Goal: Browse casually

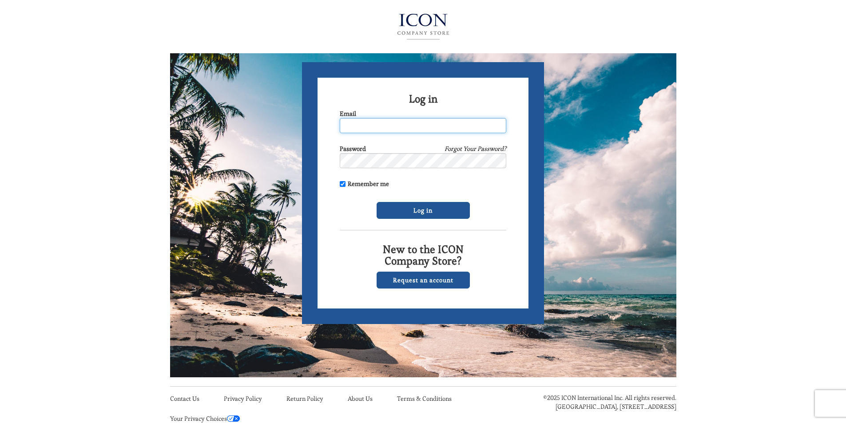
click at [357, 127] on input "Email" at bounding box center [423, 125] width 166 height 15
type input "robertina.tompa@mailmetromedia.co.uk"
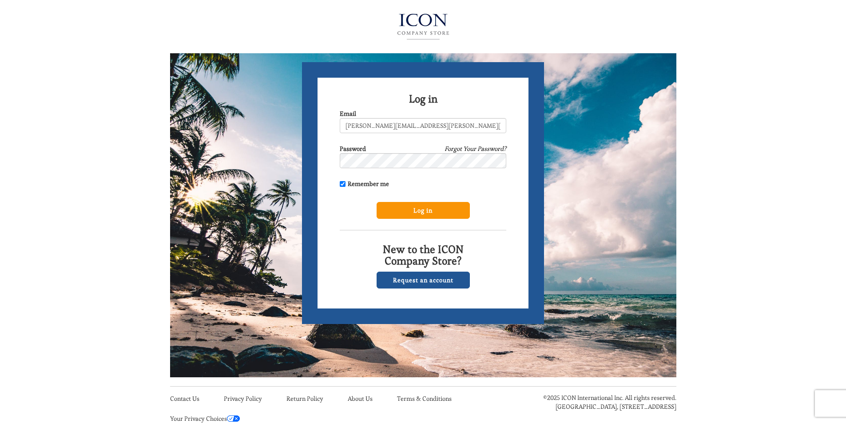
click at [417, 210] on input "Log in" at bounding box center [423, 210] width 93 height 17
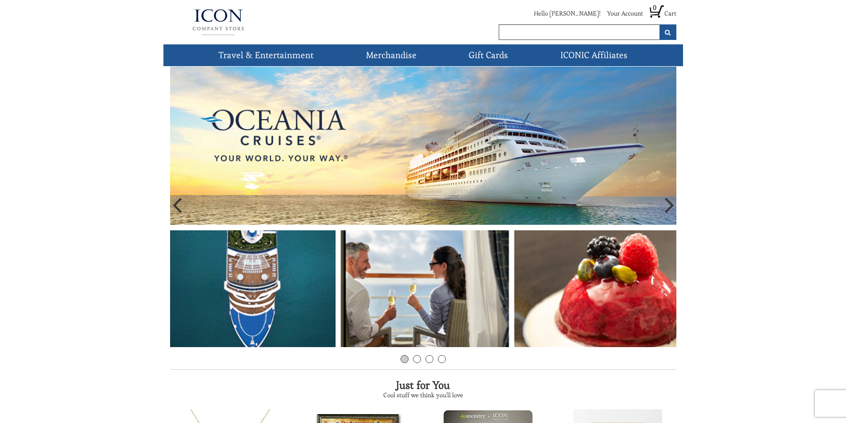
click at [308, 145] on img at bounding box center [423, 207] width 506 height 281
click at [659, 195] on img at bounding box center [423, 207] width 506 height 281
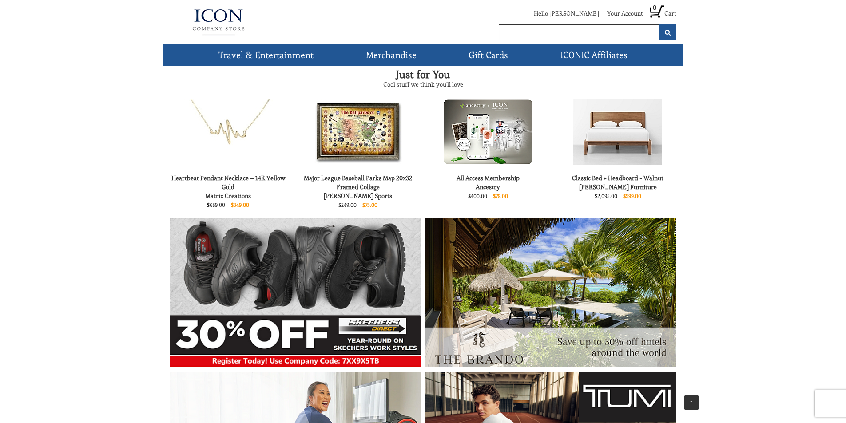
scroll to position [481, 0]
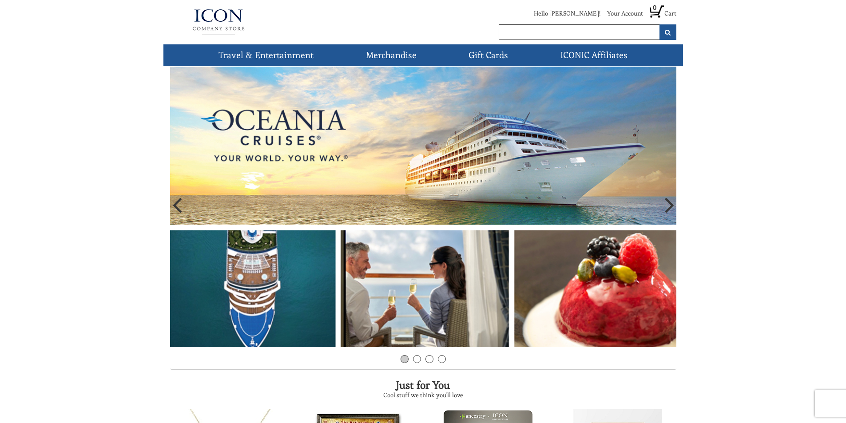
click at [659, 206] on img at bounding box center [423, 207] width 506 height 281
click at [223, 284] on img at bounding box center [423, 207] width 506 height 281
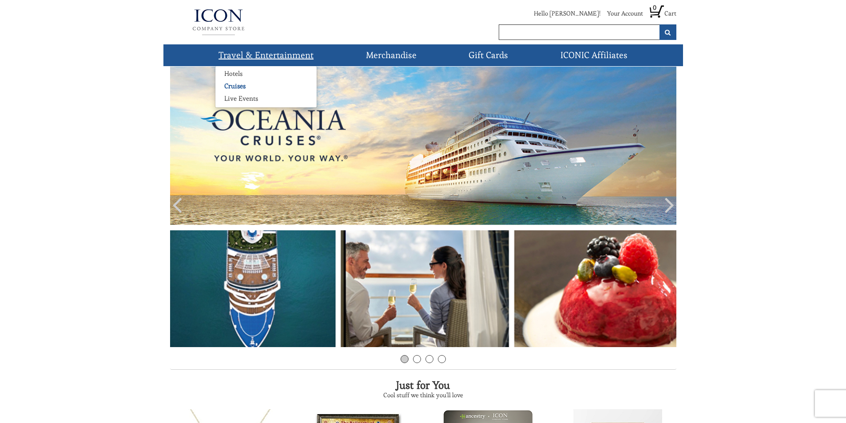
click at [227, 87] on link "Cruises" at bounding box center [234, 86] width 39 height 9
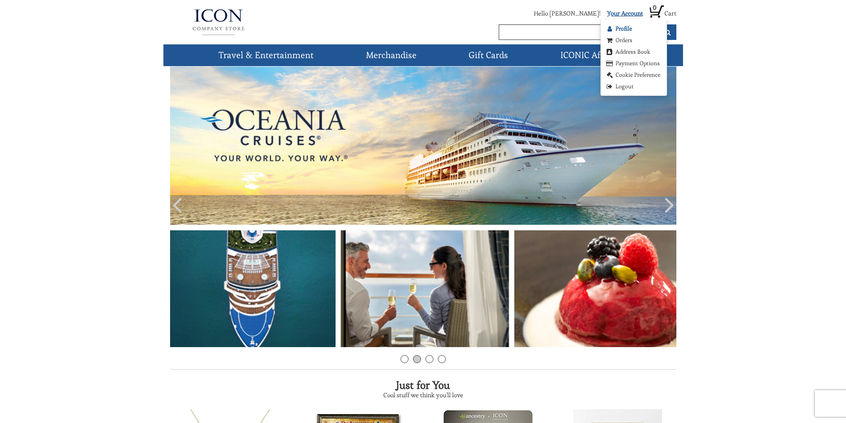
click at [625, 31] on link "Profile" at bounding box center [618, 28] width 27 height 9
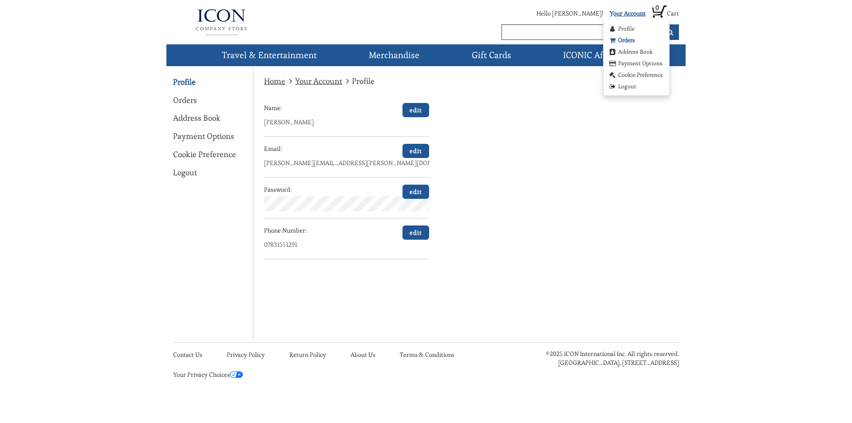
click at [630, 39] on link "Orders" at bounding box center [621, 40] width 27 height 9
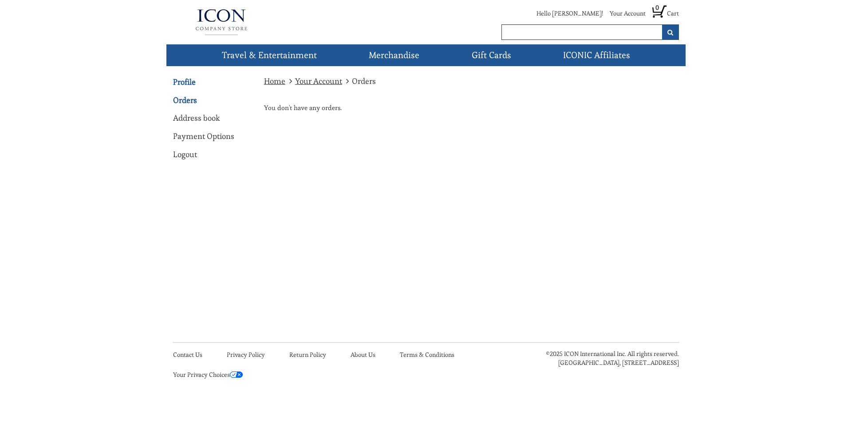
click at [186, 79] on link "Profile" at bounding box center [184, 82] width 23 height 12
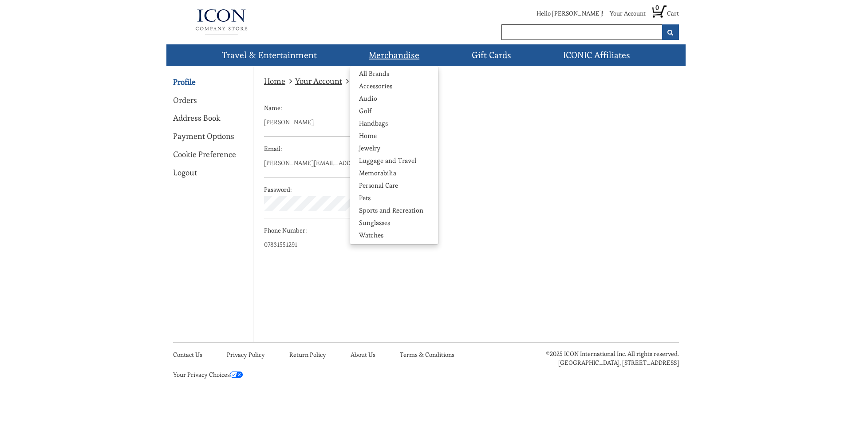
click at [408, 55] on link "Merchandise" at bounding box center [394, 55] width 58 height 22
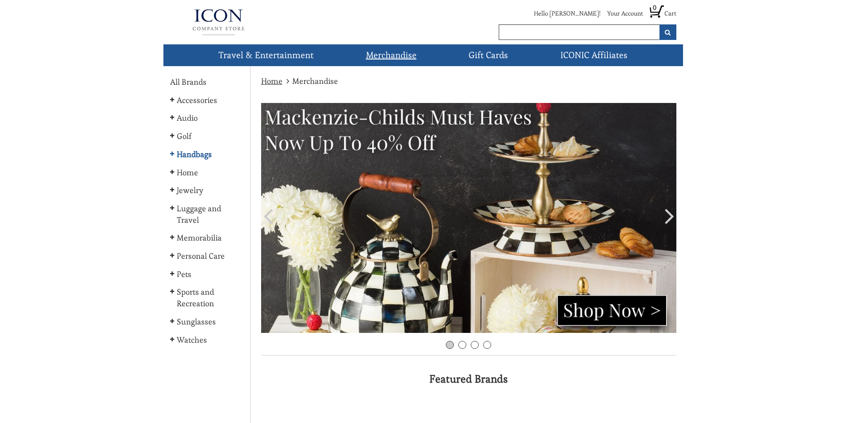
click at [193, 154] on link "Handbags" at bounding box center [193, 155] width 46 height 12
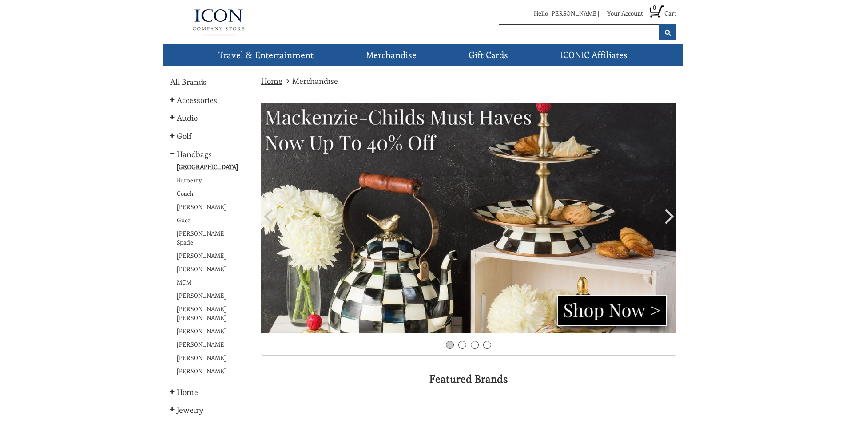
click at [194, 173] on li "[GEOGRAPHIC_DATA]" at bounding box center [206, 169] width 73 height 13
click at [195, 167] on link "[GEOGRAPHIC_DATA]" at bounding box center [206, 167] width 72 height 9
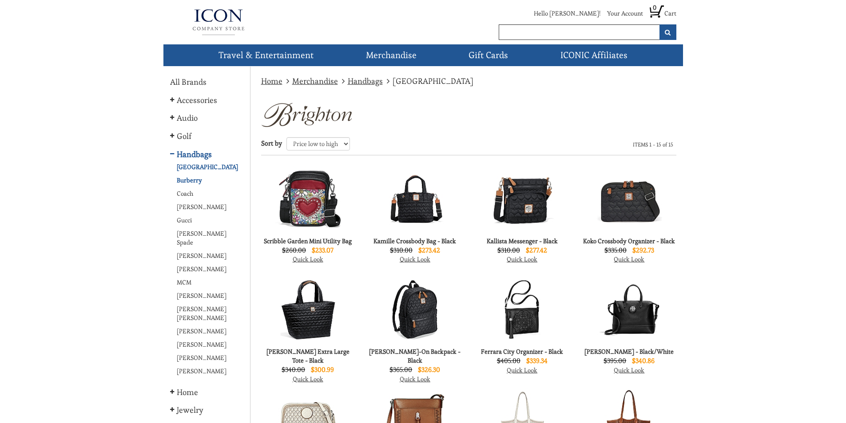
click at [197, 182] on link "Burberry" at bounding box center [188, 180] width 36 height 9
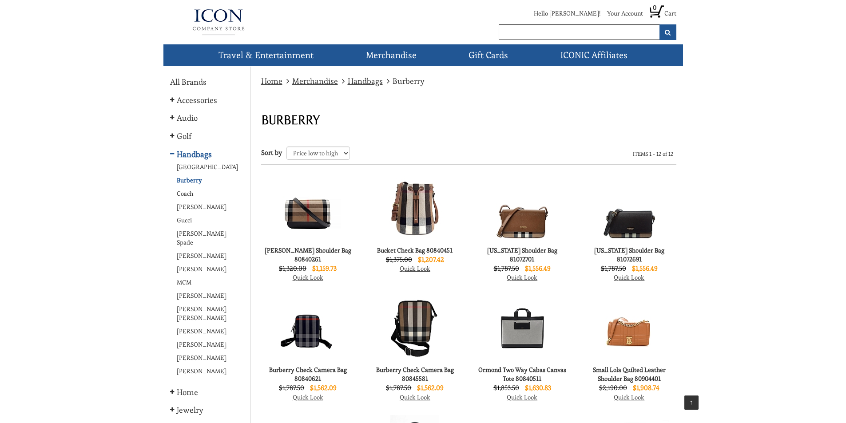
scroll to position [190, 0]
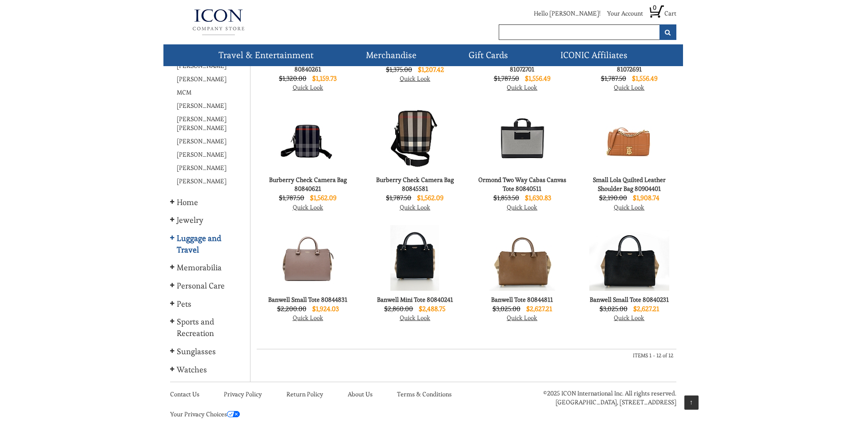
click at [193, 233] on link "Luggage and Travel" at bounding box center [206, 244] width 73 height 23
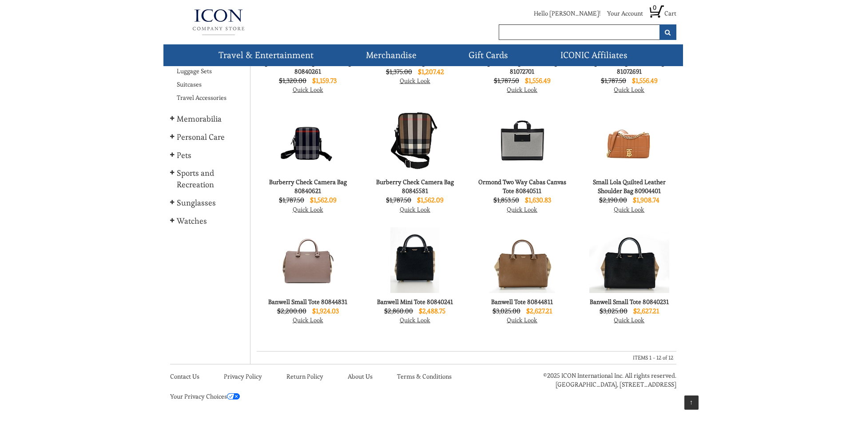
scroll to position [10, 0]
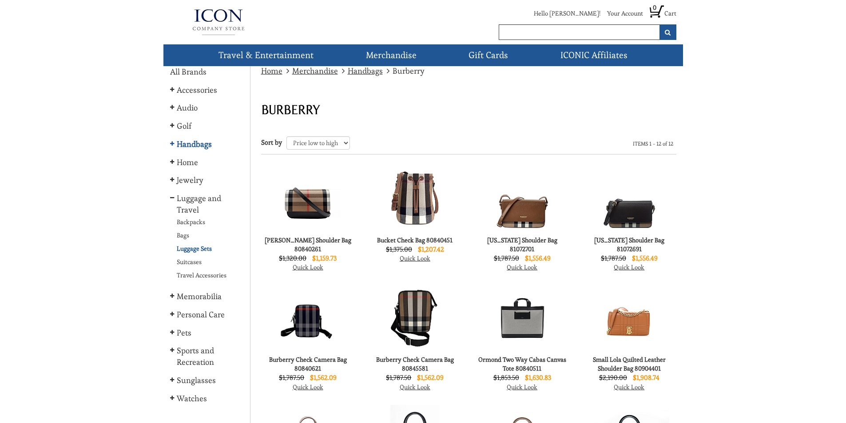
click at [189, 247] on link "Luggage Sets" at bounding box center [193, 248] width 46 height 9
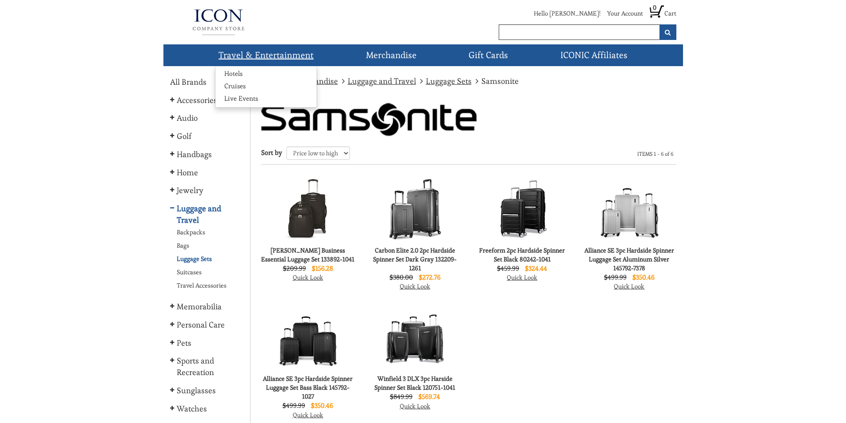
click at [277, 46] on link "Travel & Entertainment" at bounding box center [266, 55] width 102 height 22
click at [236, 86] on link "Cruises" at bounding box center [234, 86] width 39 height 9
click at [214, 14] on img at bounding box center [218, 22] width 97 height 36
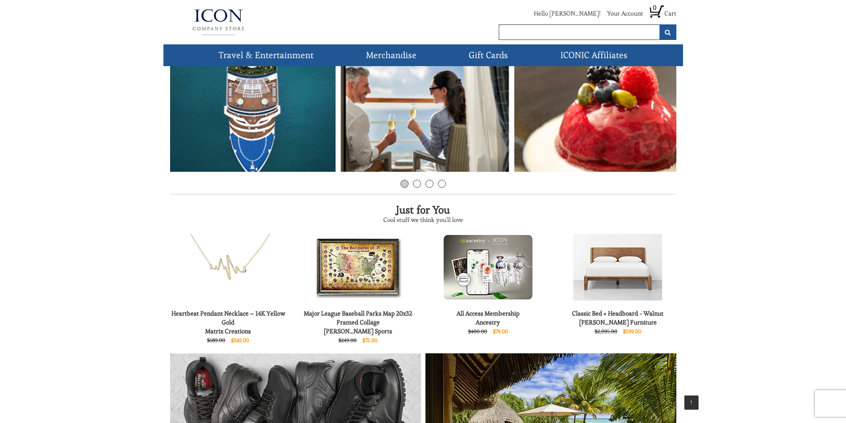
scroll to position [44, 0]
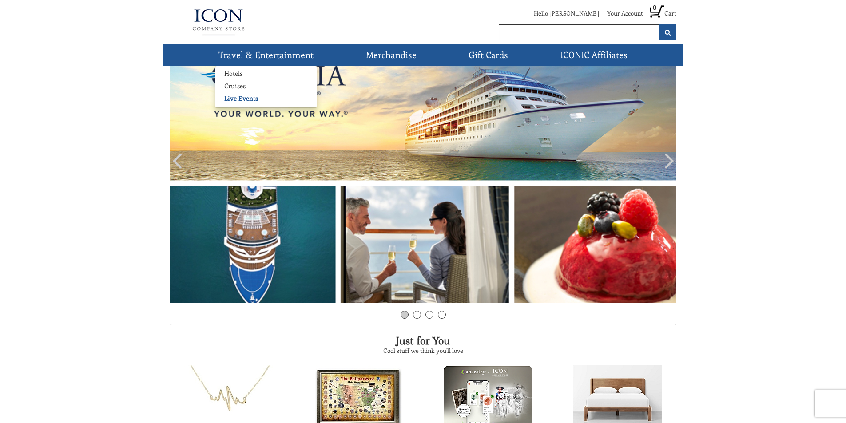
click at [257, 95] on link "Live Events" at bounding box center [241, 98] width 52 height 9
